Goal: Navigation & Orientation: Find specific page/section

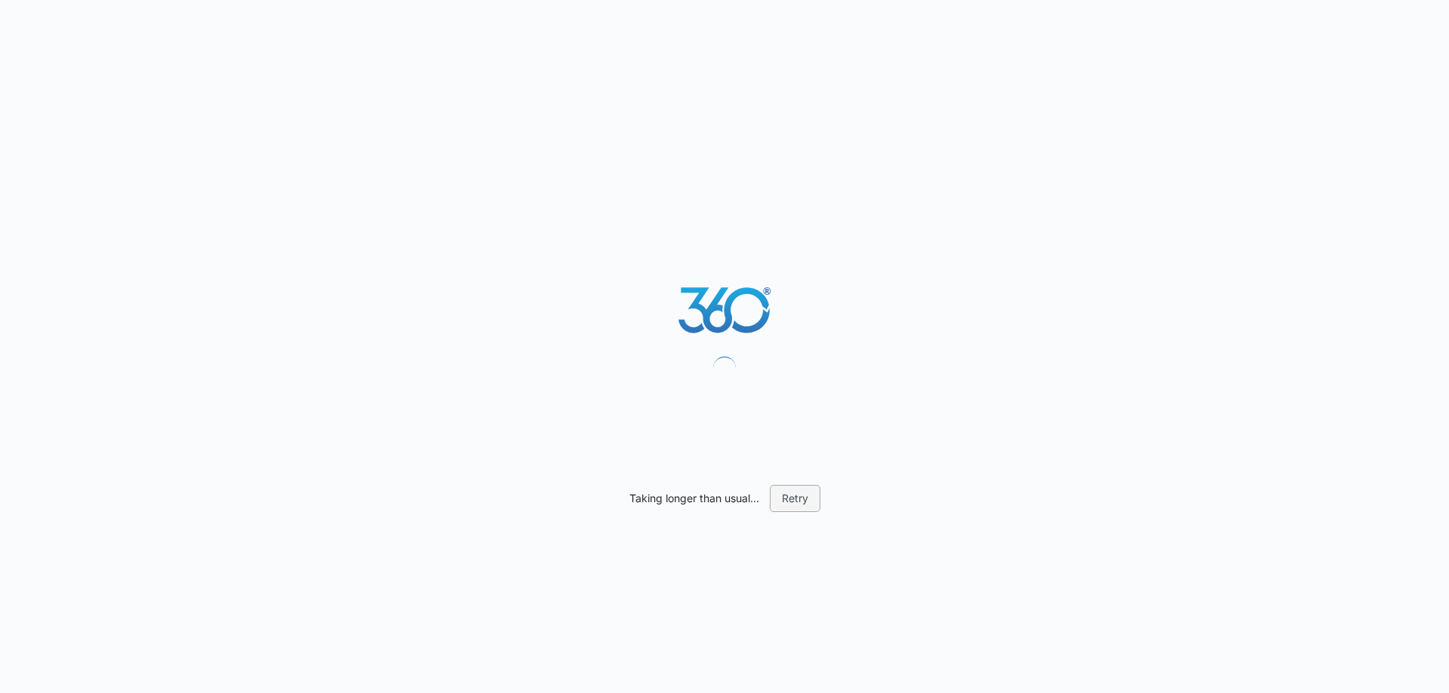
click at [797, 499] on button "Retry" at bounding box center [795, 498] width 51 height 27
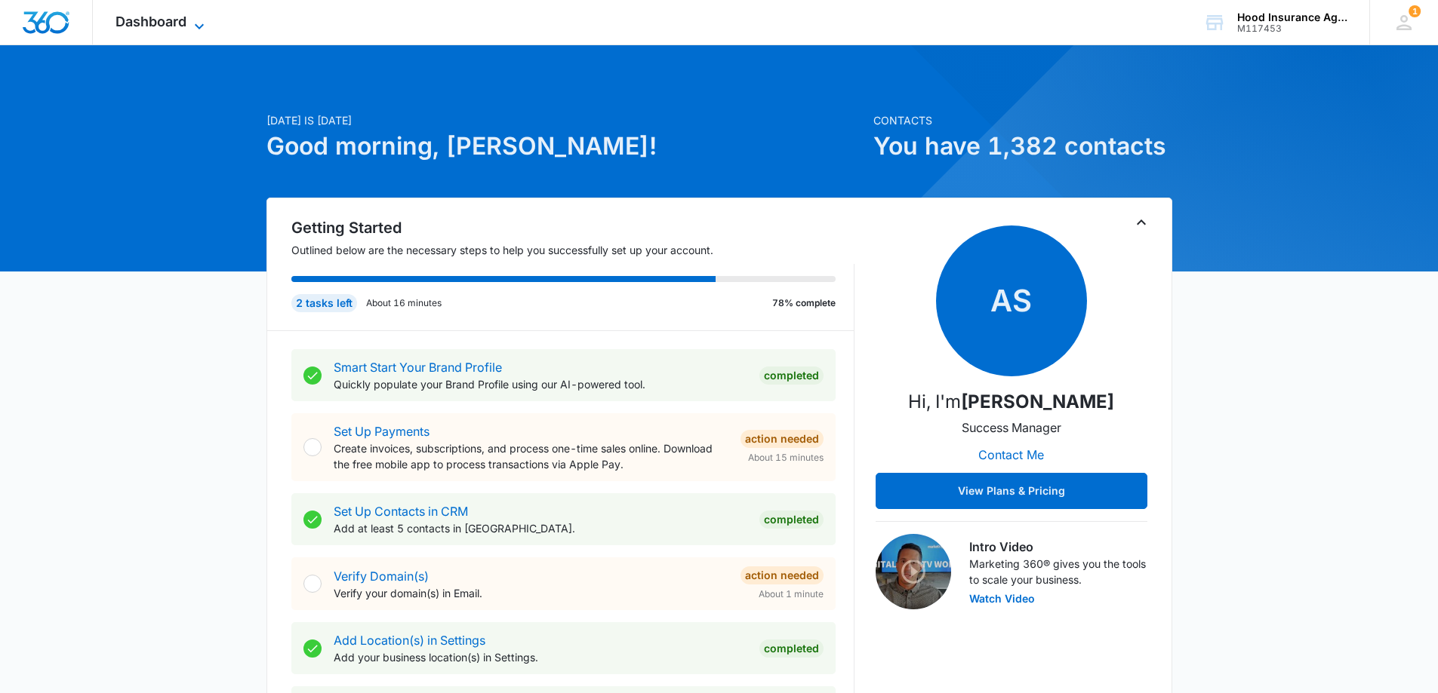
click at [195, 24] on icon at bounding box center [199, 25] width 9 height 5
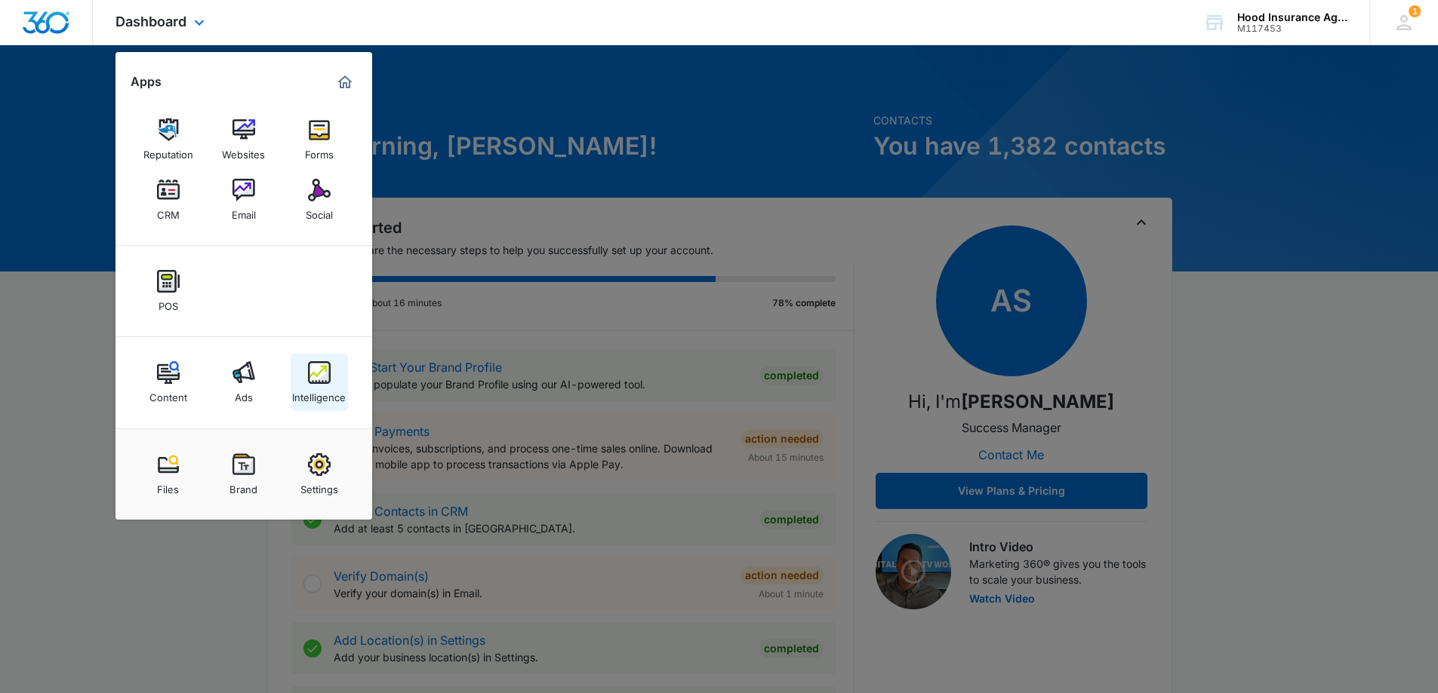
click at [318, 377] on img at bounding box center [319, 372] width 23 height 23
